Goal: Register for event/course

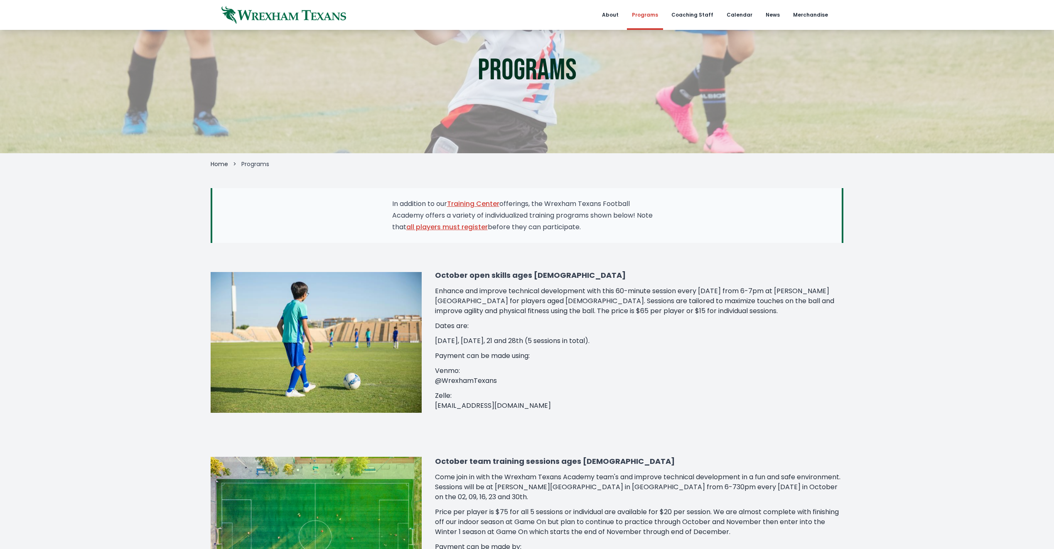
scroll to position [83, 0]
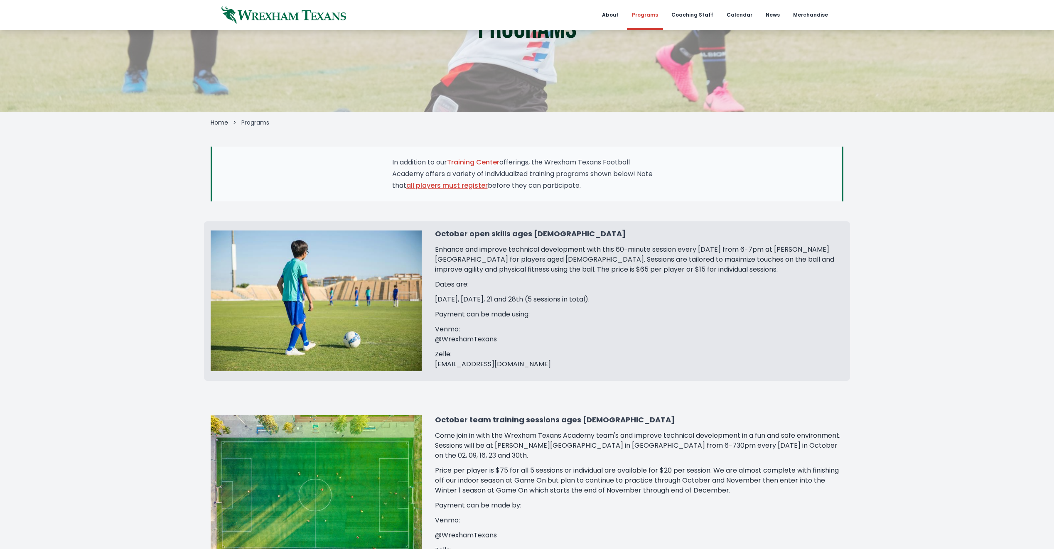
click at [504, 239] on h3 "October open skills ages [DEMOGRAPHIC_DATA]" at bounding box center [639, 234] width 408 height 12
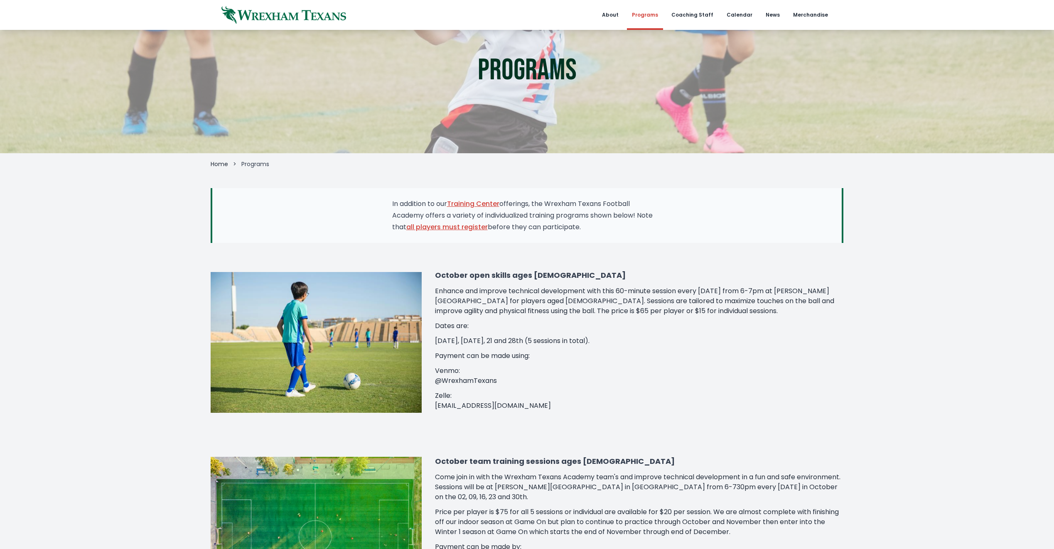
scroll to position [0, 0]
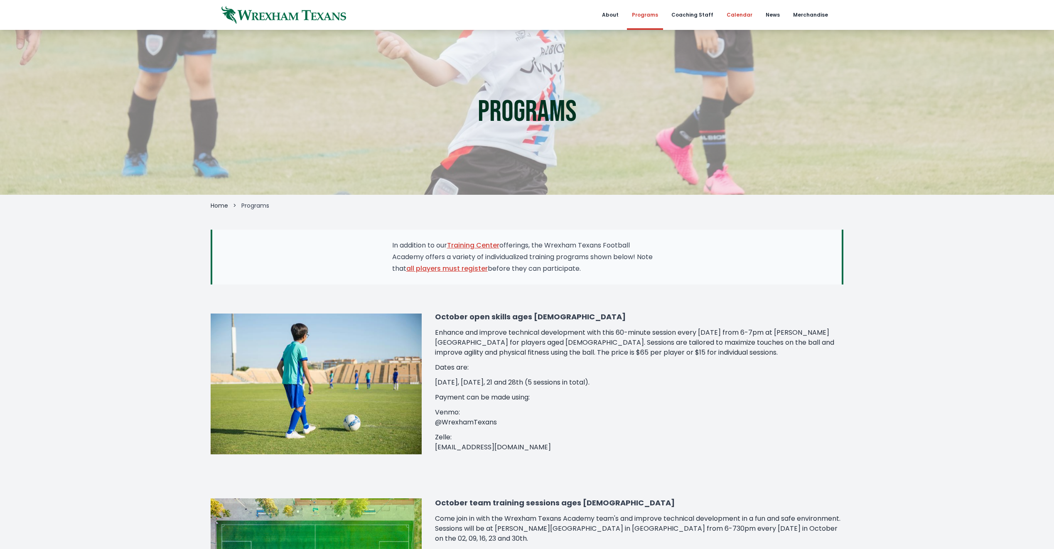
click at [749, 16] on link "Calendar" at bounding box center [740, 15] width 36 height 30
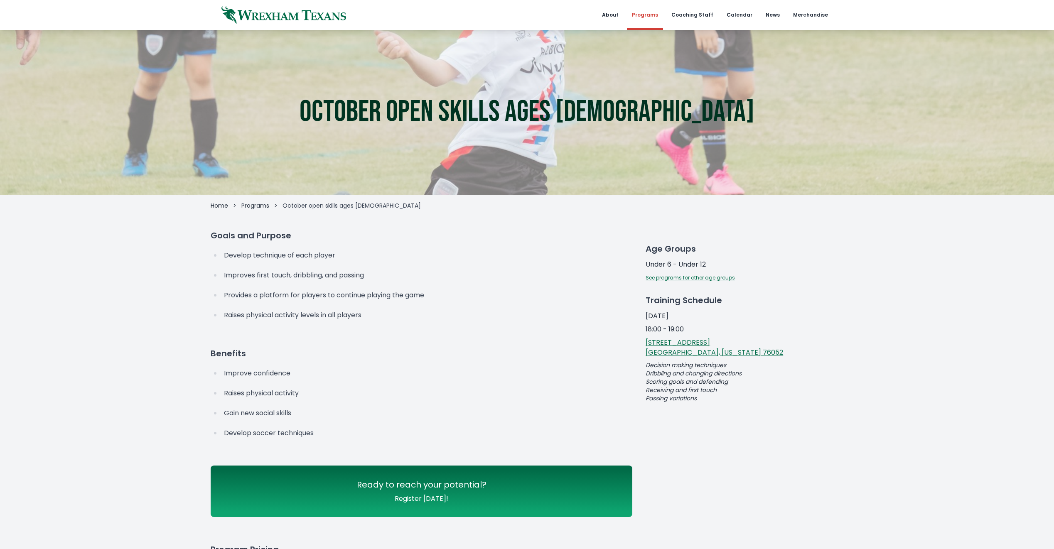
scroll to position [42, 0]
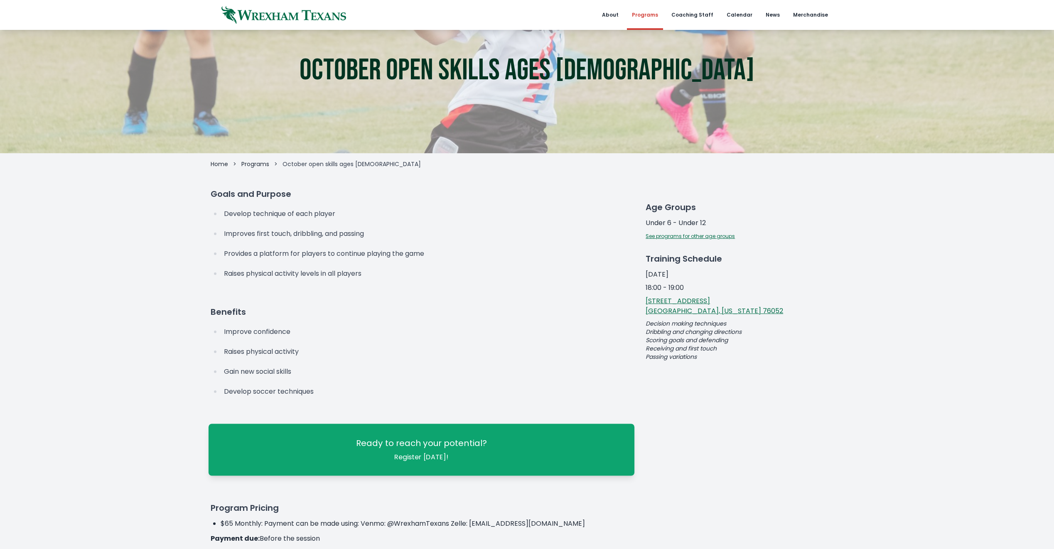
click at [398, 450] on link "Ready to reach your potential? Register [DATE]!" at bounding box center [422, 450] width 426 height 52
